Goal: Register for event/course

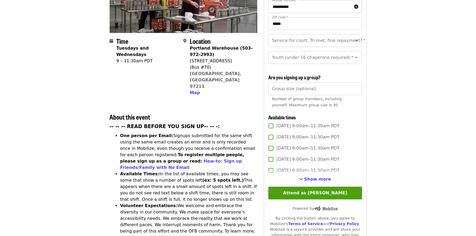
scroll to position [106, 0]
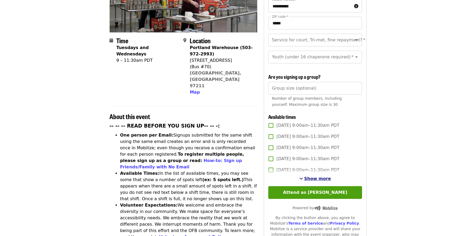
click at [321, 176] on span "Show more" at bounding box center [317, 178] width 27 height 5
